Goal: Navigation & Orientation: Understand site structure

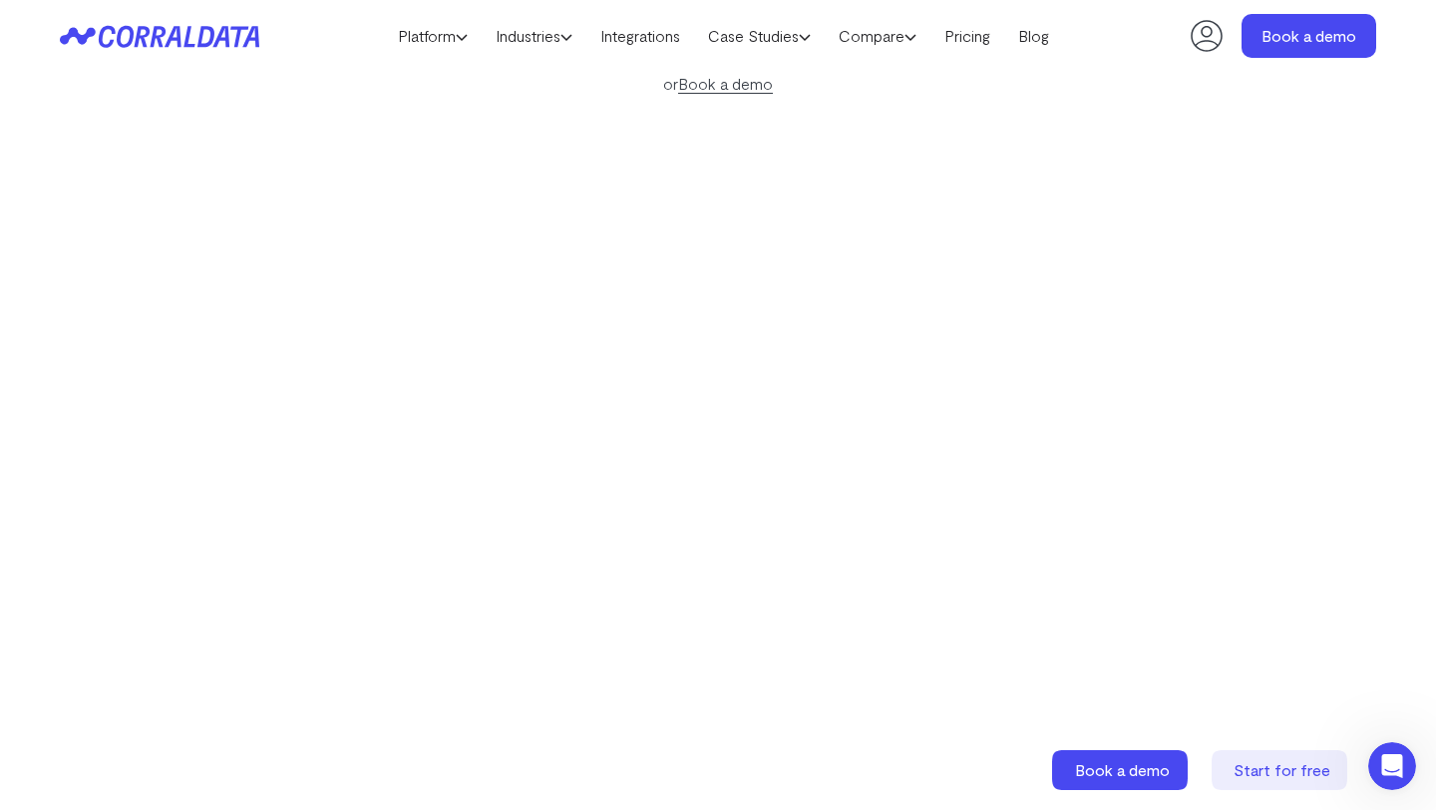
scroll to position [406, 0]
click at [464, 35] on link "Platform" at bounding box center [433, 36] width 98 height 30
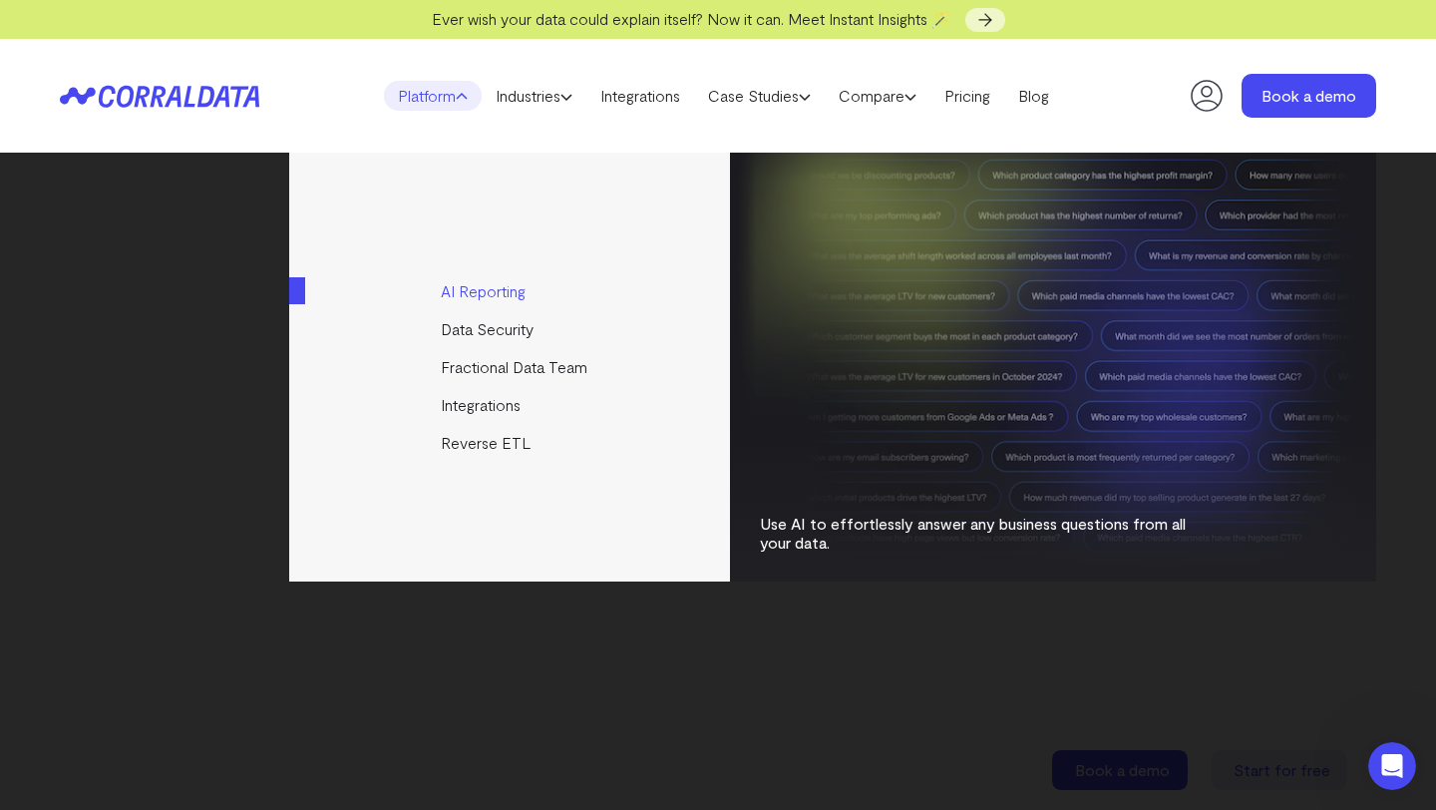
click at [475, 283] on link "AI Reporting" at bounding box center [511, 291] width 444 height 38
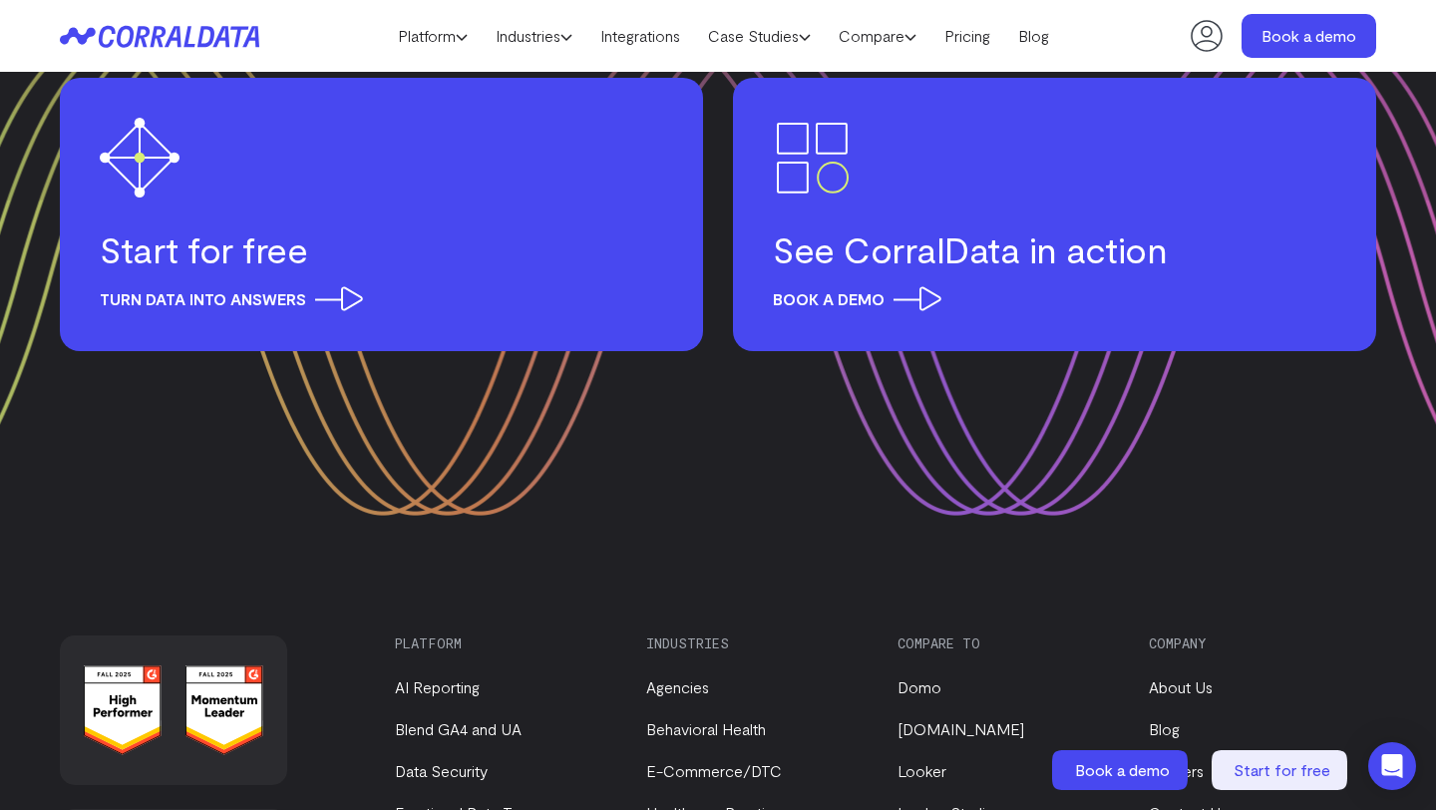
scroll to position [9213, 0]
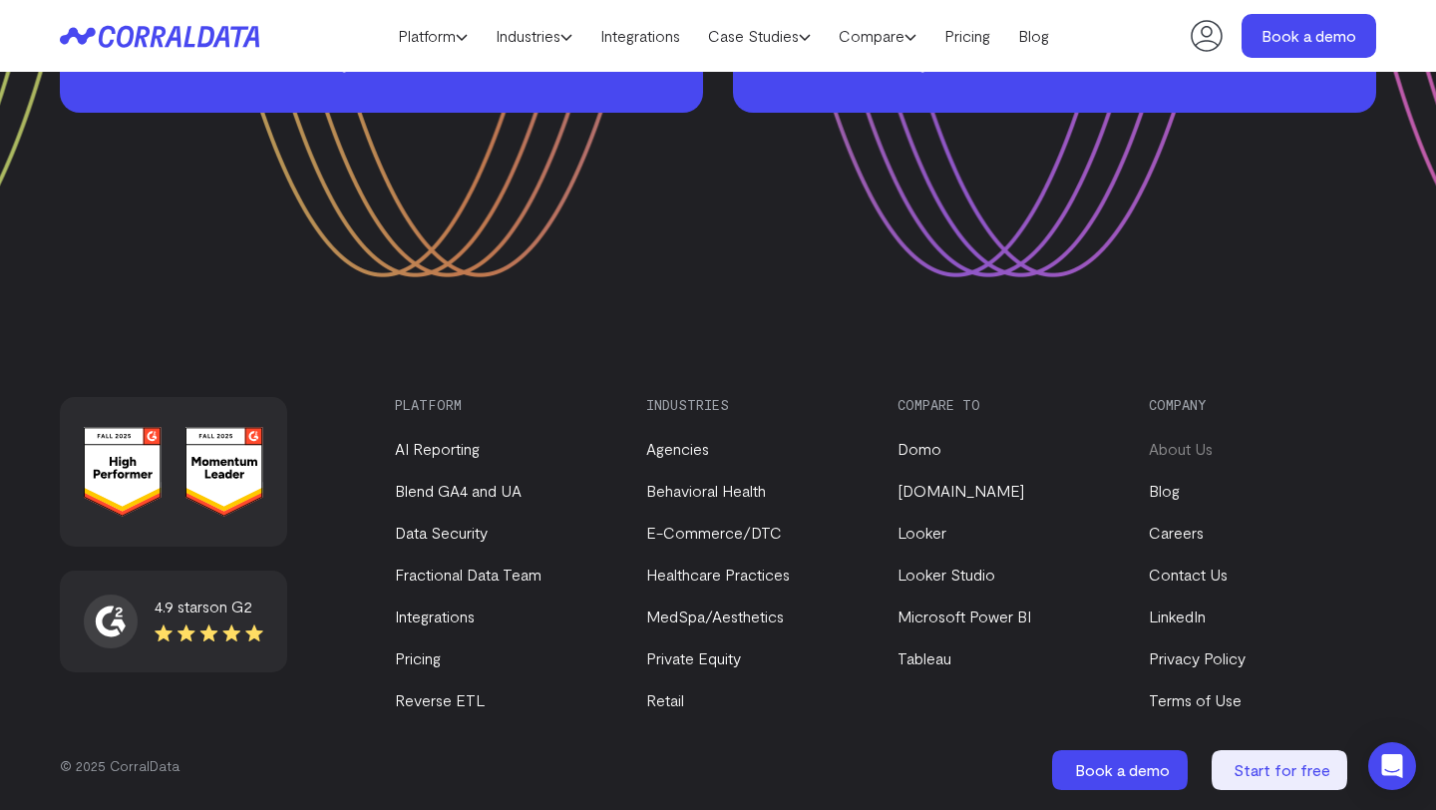
click at [1202, 451] on link "About Us" at bounding box center [1181, 448] width 64 height 19
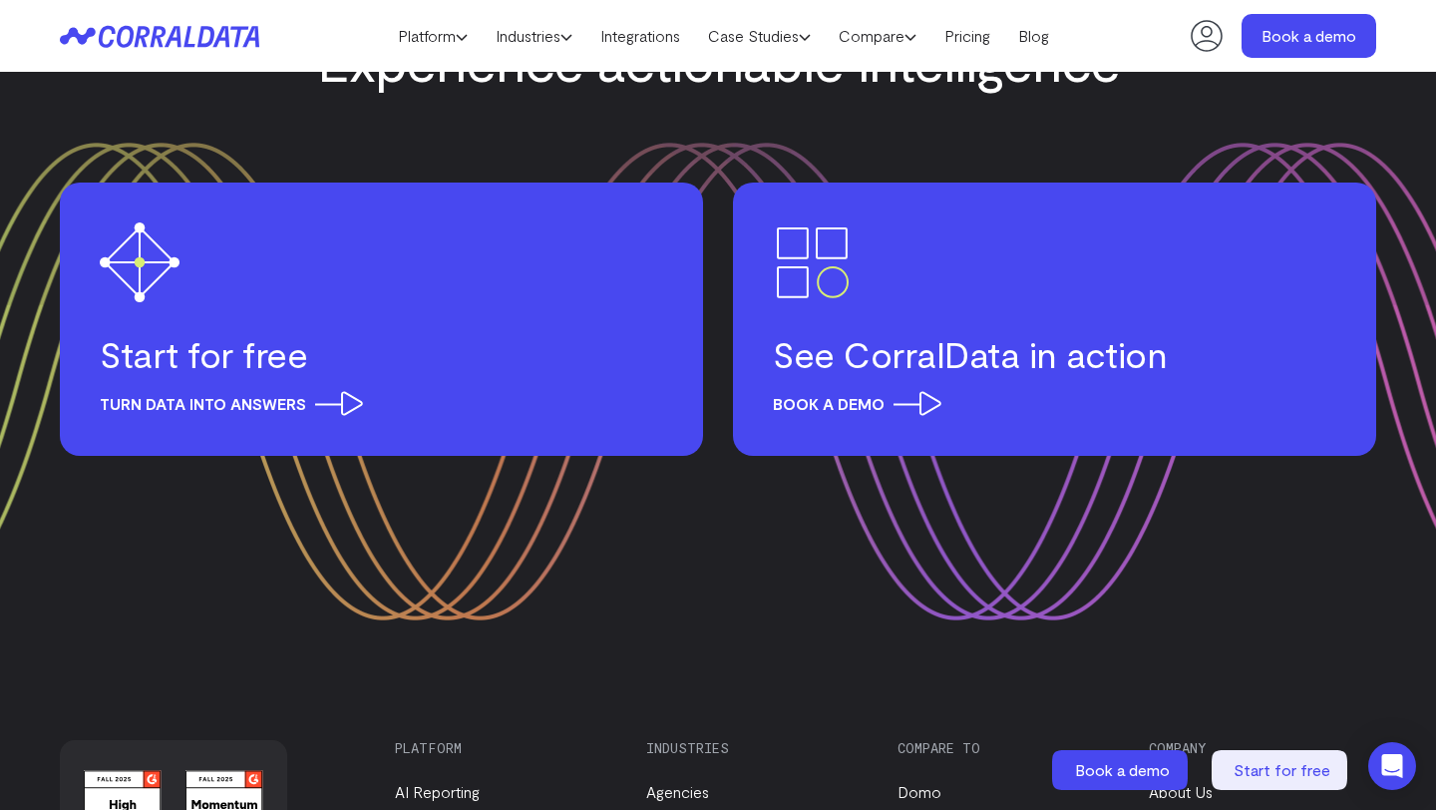
scroll to position [2639, 0]
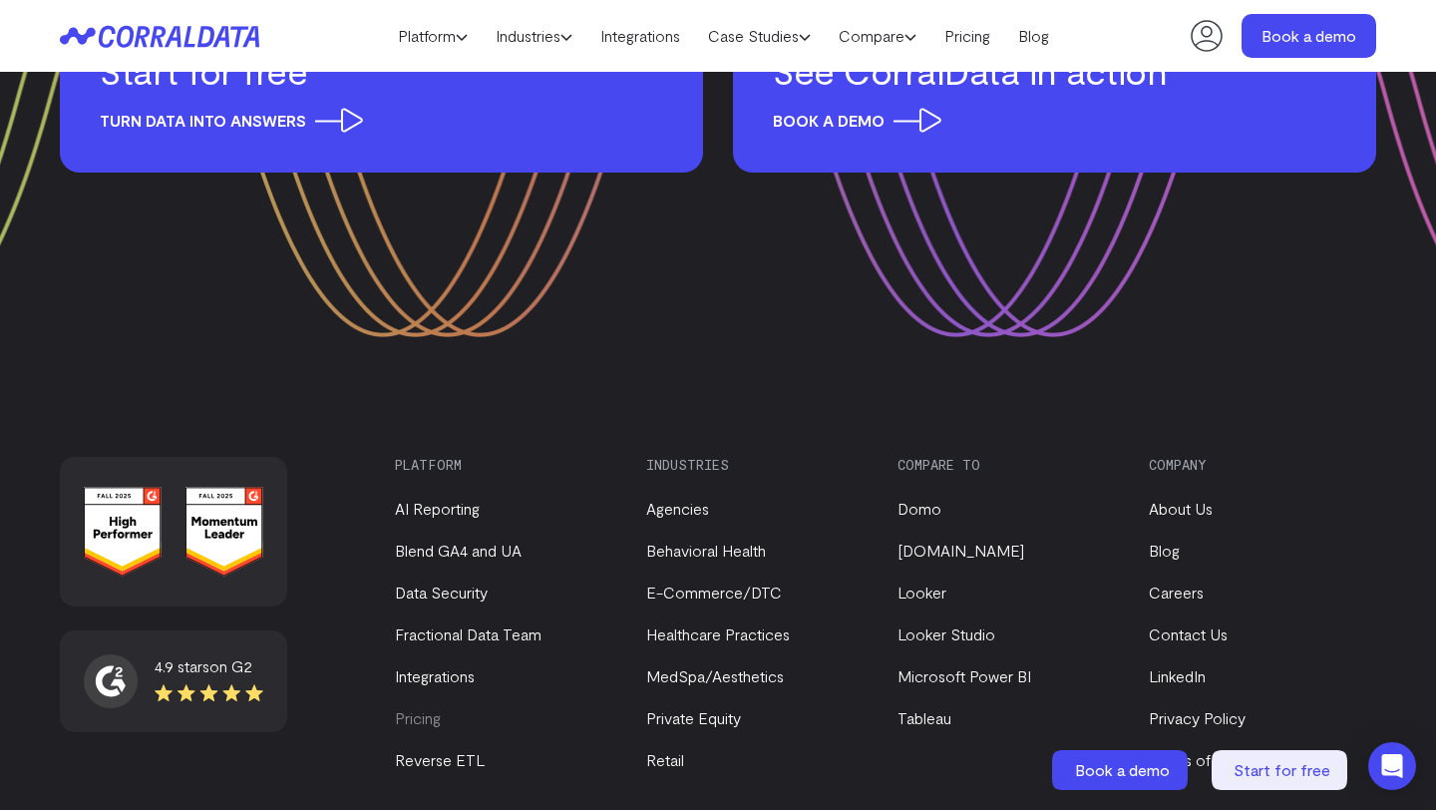
click at [425, 708] on link "Pricing" at bounding box center [418, 717] width 46 height 19
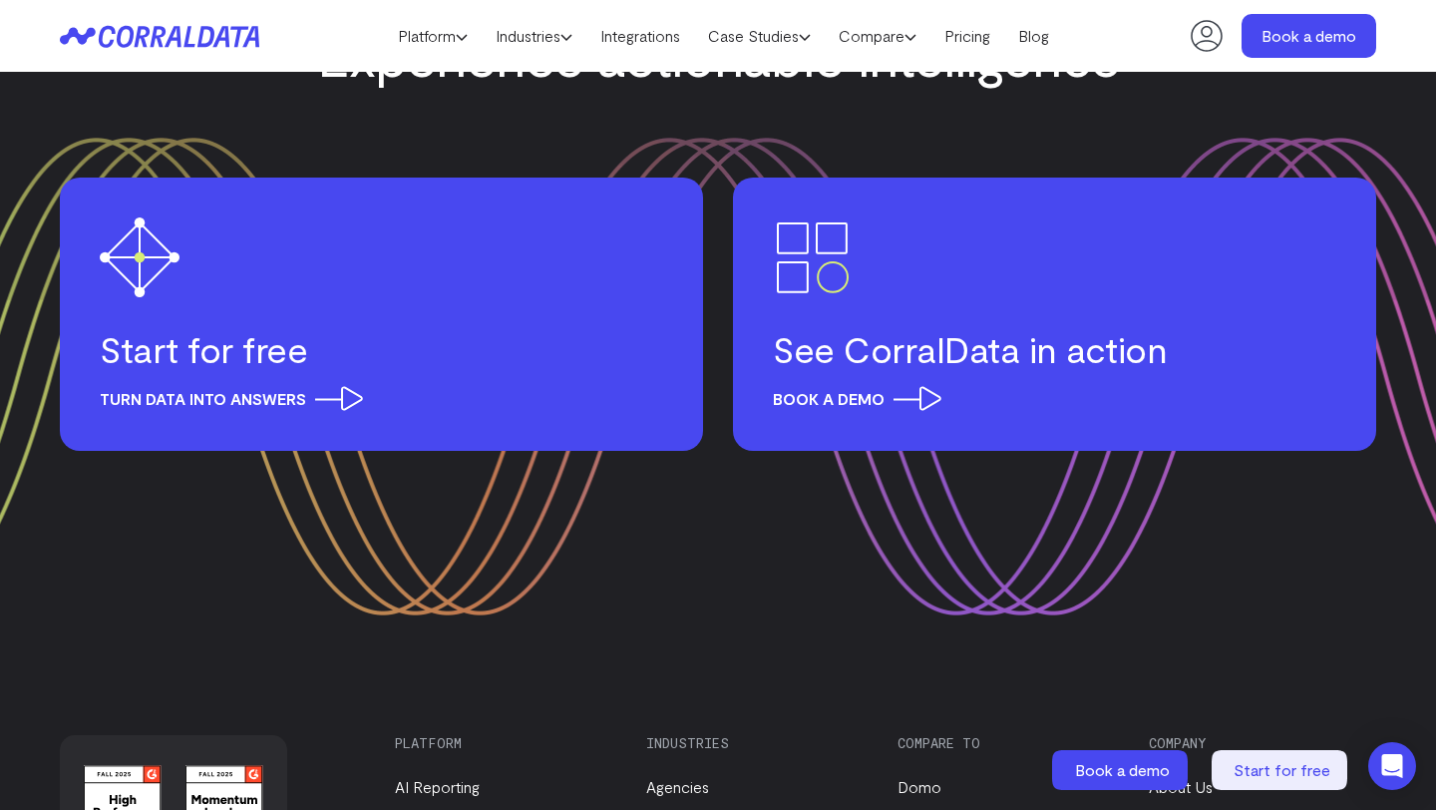
scroll to position [2935, 0]
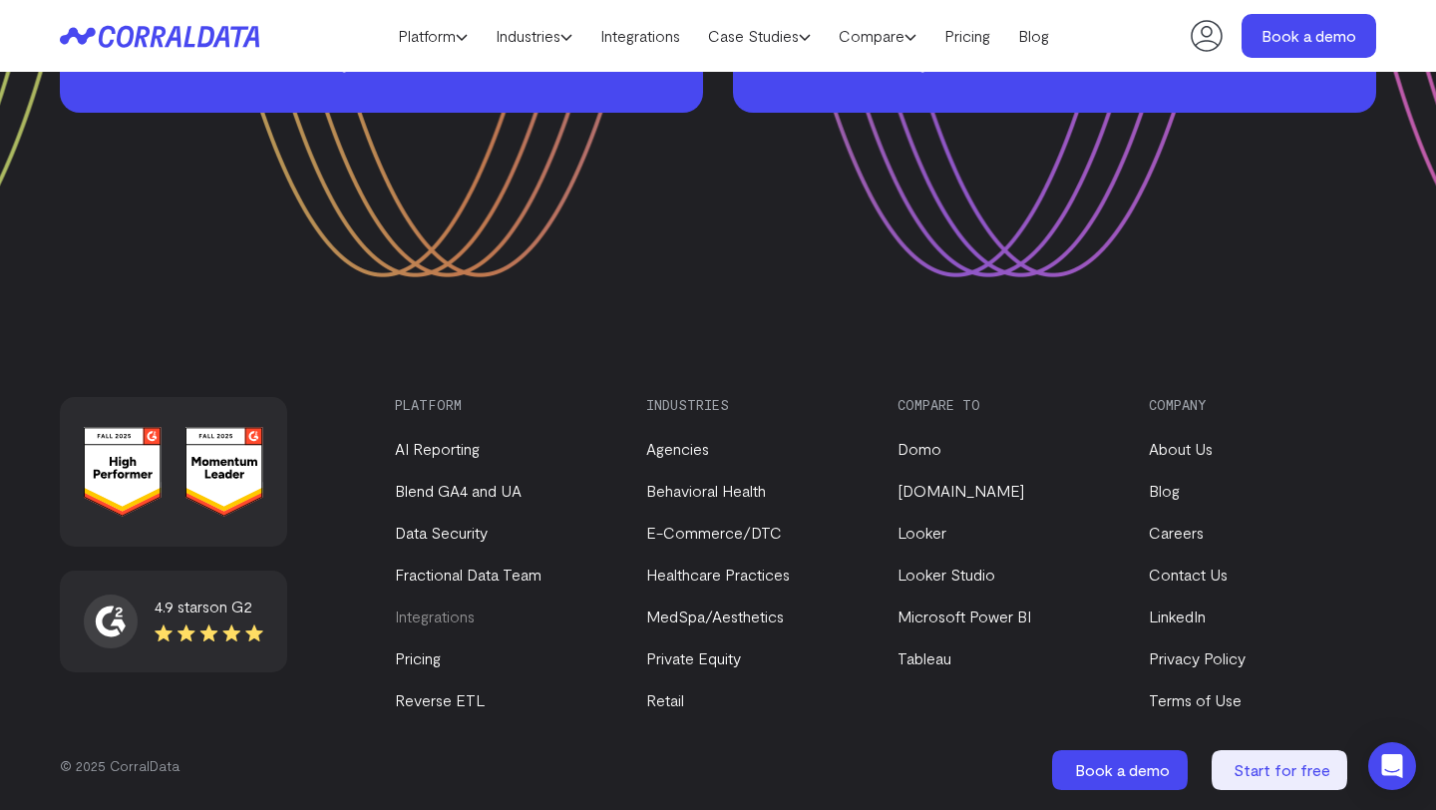
click at [436, 618] on link "Integrations" at bounding box center [435, 615] width 80 height 19
